Goal: Task Accomplishment & Management: Use online tool/utility

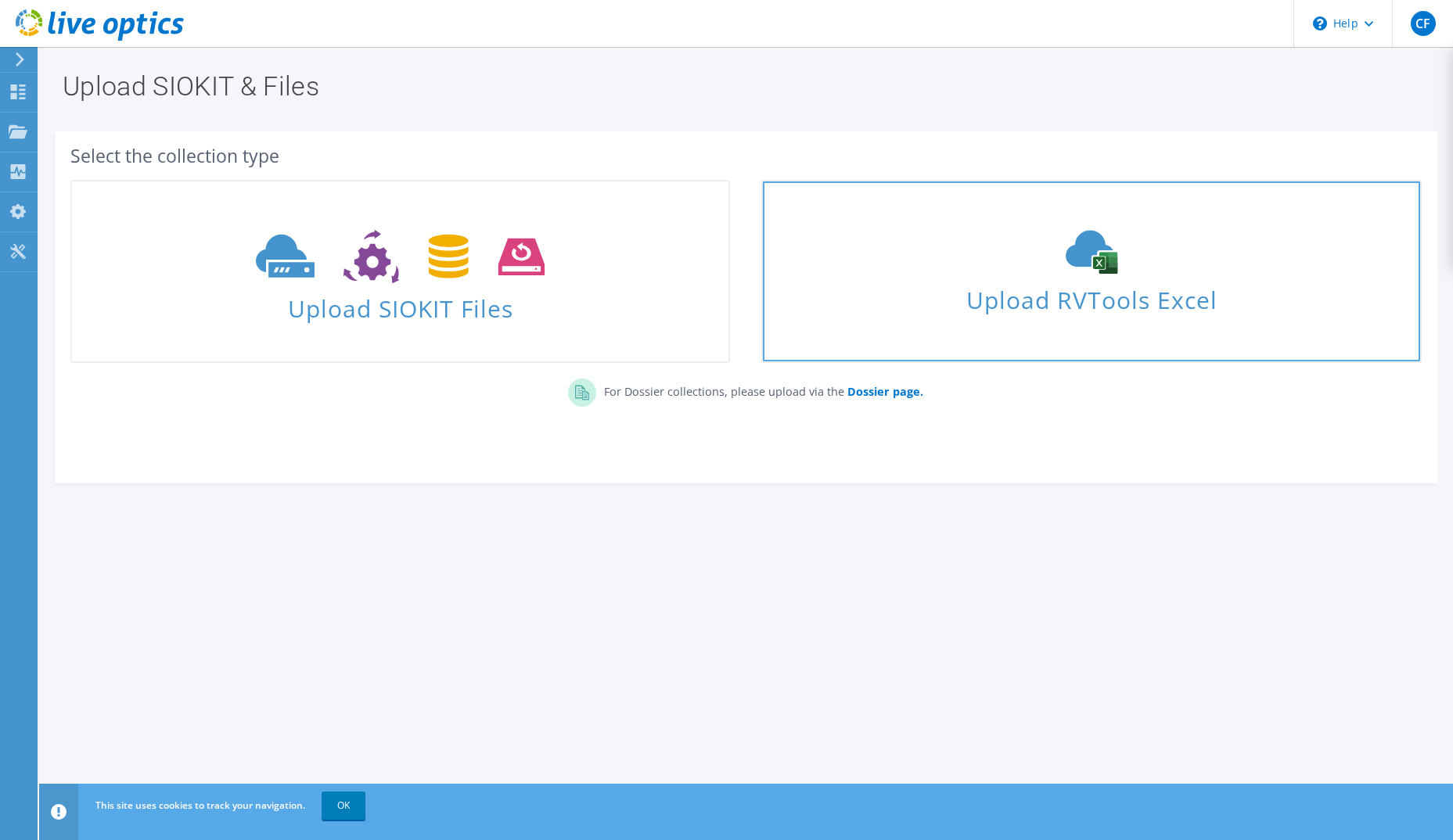
click at [1091, 286] on span "Upload RVTools Excel" at bounding box center [1091, 296] width 657 height 34
